Goal: Task Accomplishment & Management: Use online tool/utility

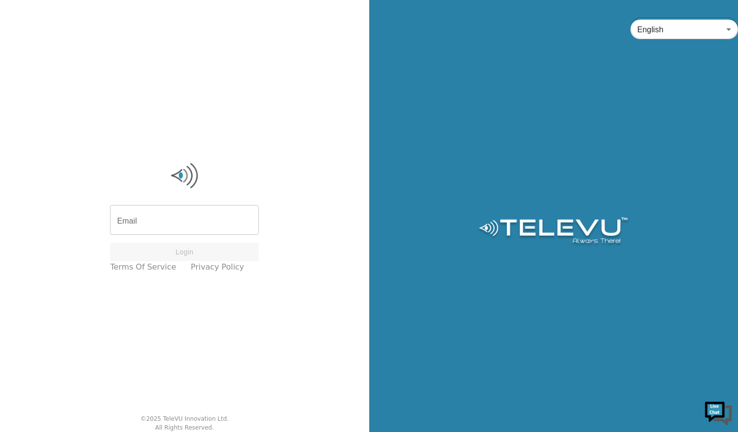
click at [209, 211] on input "Email" at bounding box center [184, 220] width 149 height 27
type input "[EMAIL_ADDRESS][PERSON_NAME][DOMAIN_NAME]"
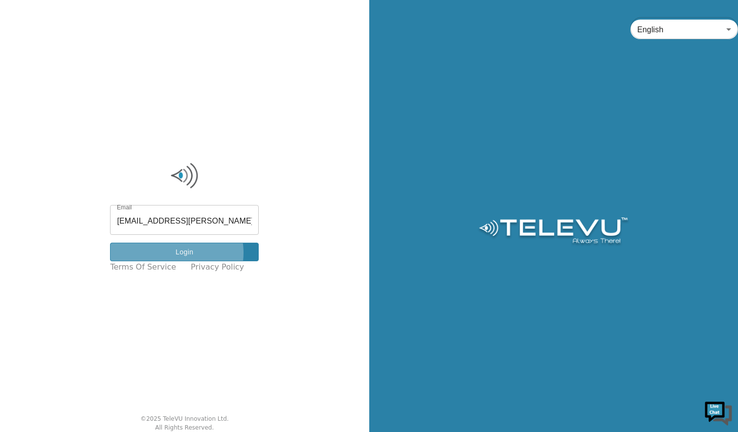
click at [182, 253] on button "Login" at bounding box center [184, 251] width 149 height 19
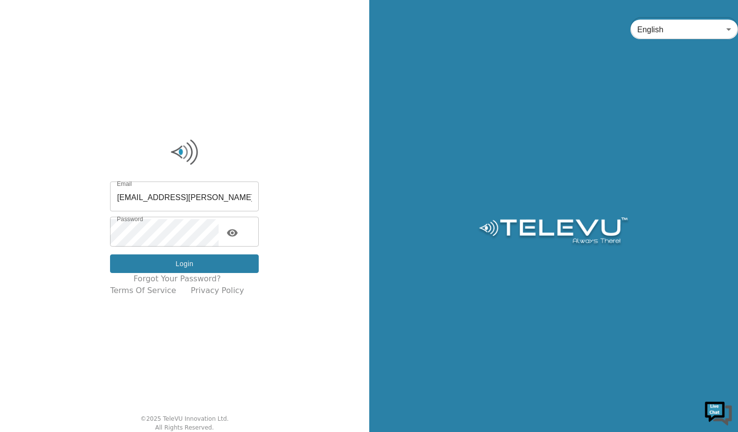
click at [178, 267] on button "Login" at bounding box center [184, 263] width 149 height 19
